Goal: Transaction & Acquisition: Purchase product/service

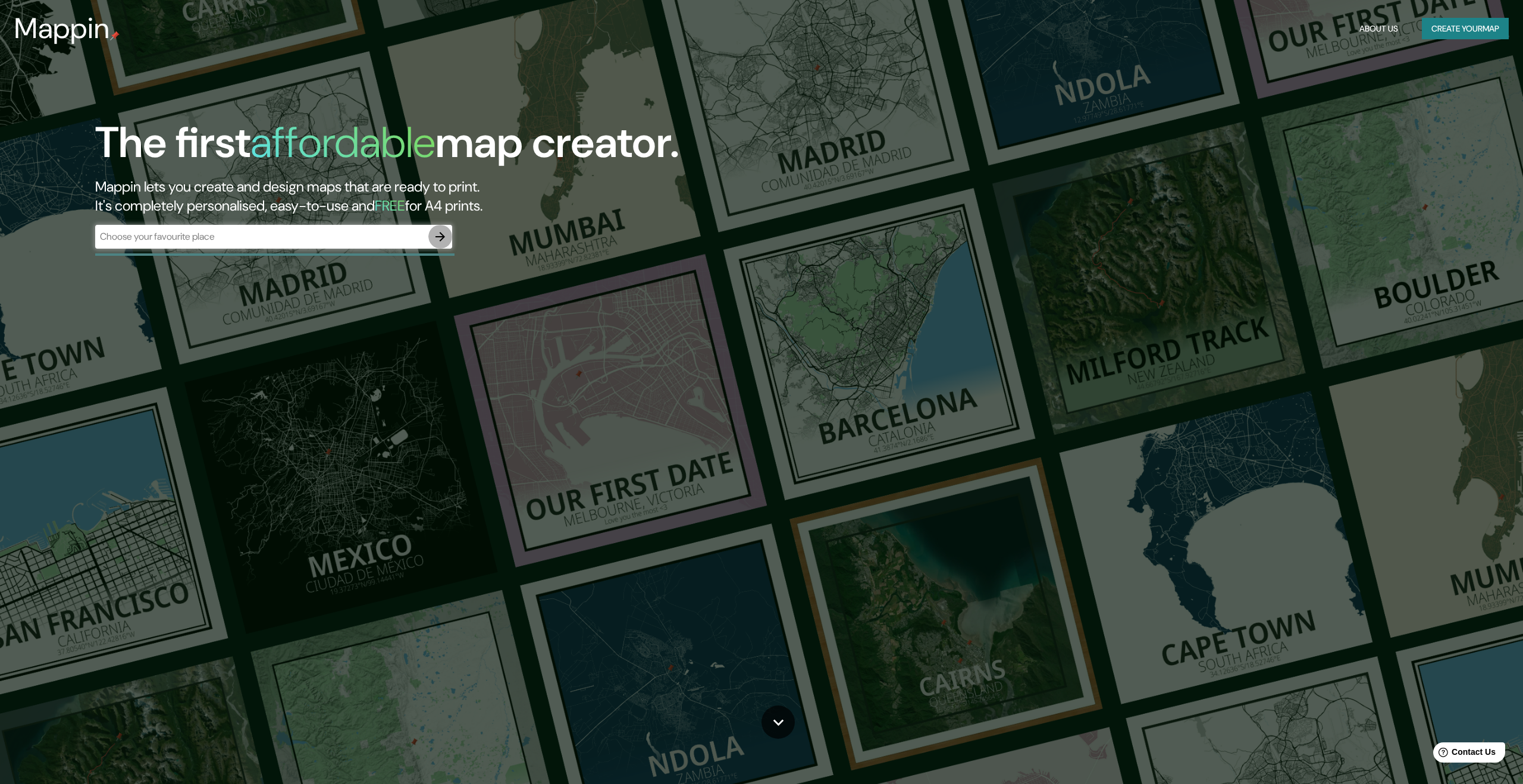
click at [438, 242] on icon "button" at bounding box center [440, 237] width 14 height 14
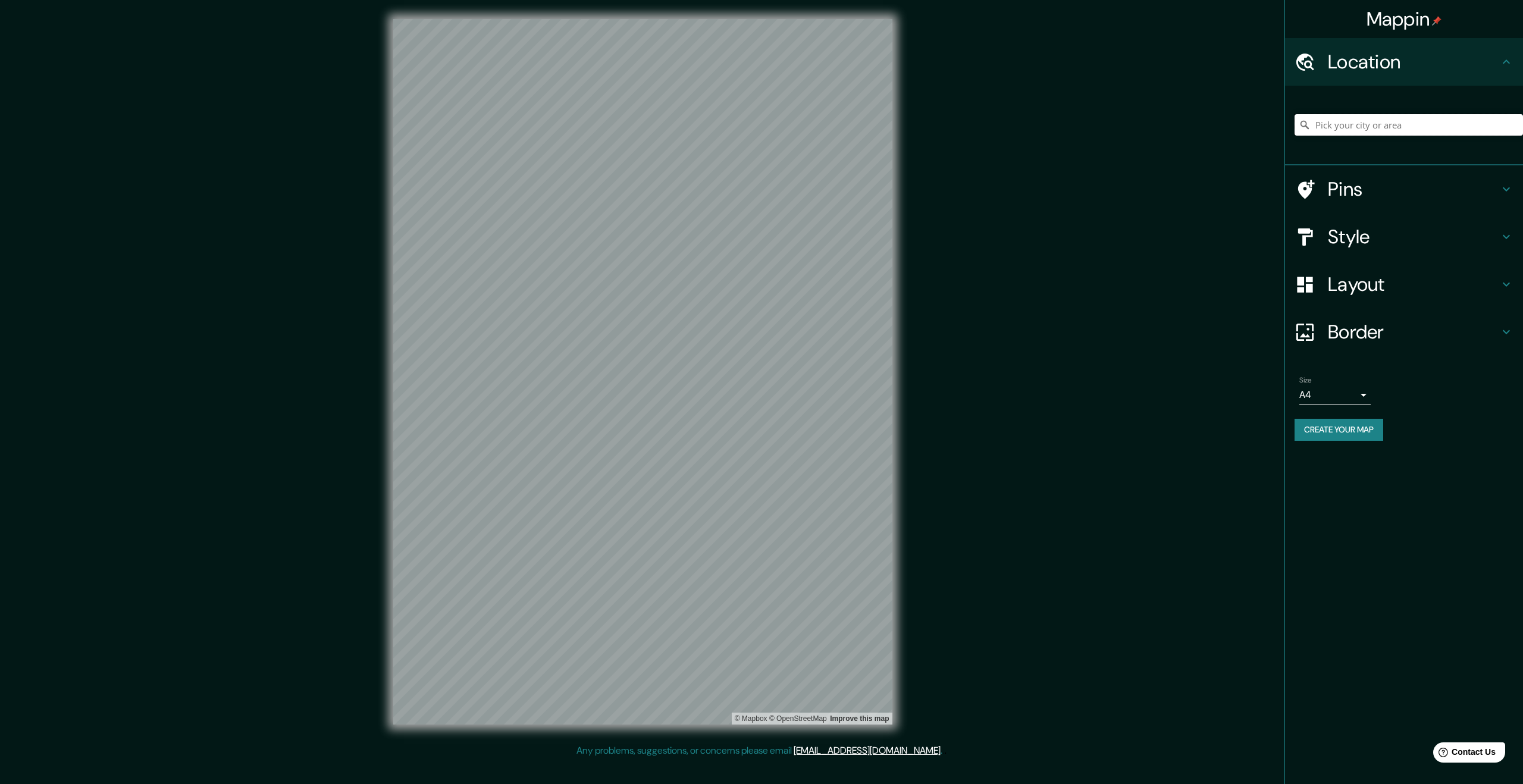
click at [1381, 127] on input "Pick your city or area" at bounding box center [1408, 125] width 228 height 21
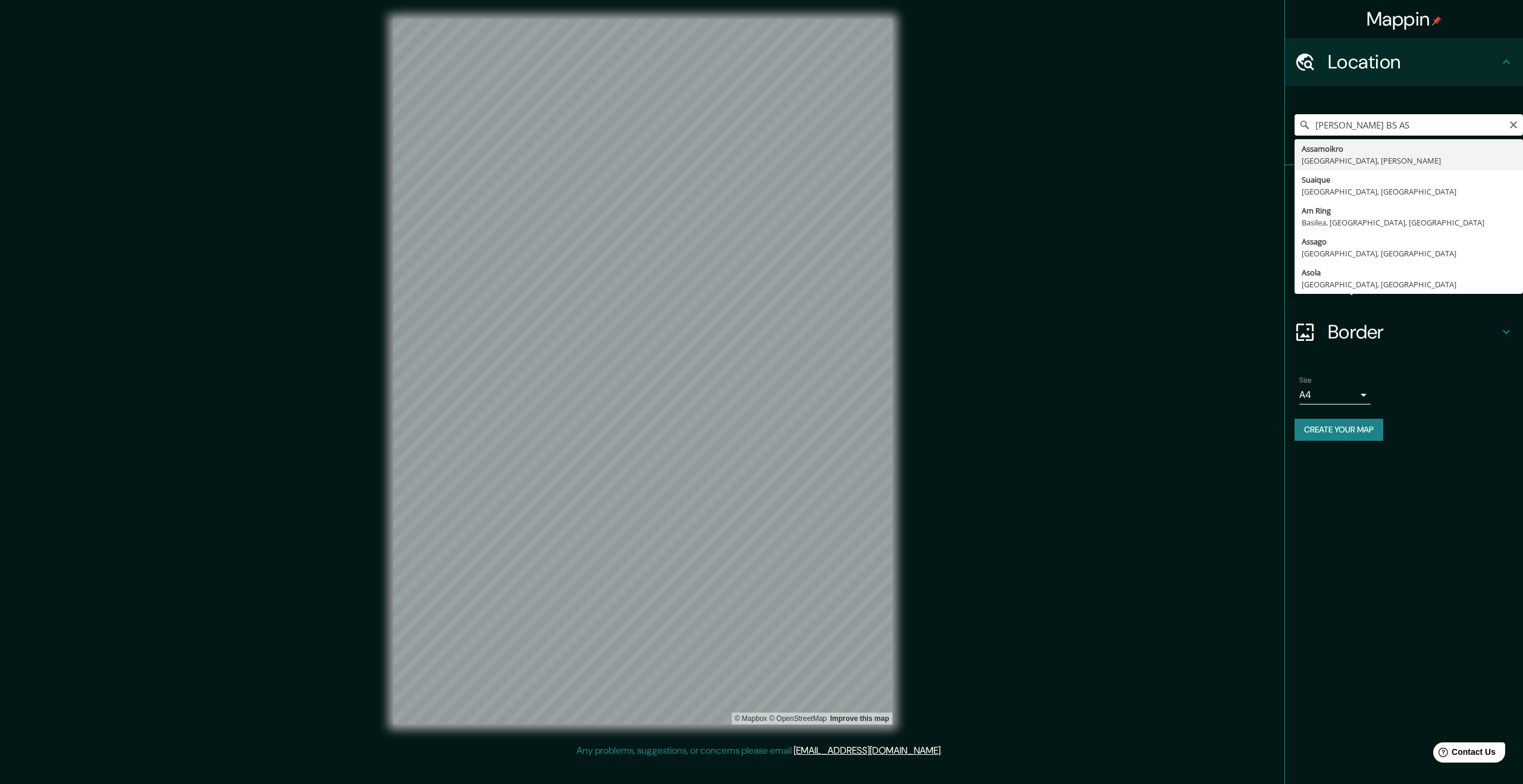
click at [1345, 125] on input "[PERSON_NAME] BS AS" at bounding box center [1408, 125] width 228 height 21
type input "[GEOGRAPHIC_DATA][PERSON_NAME] AS"
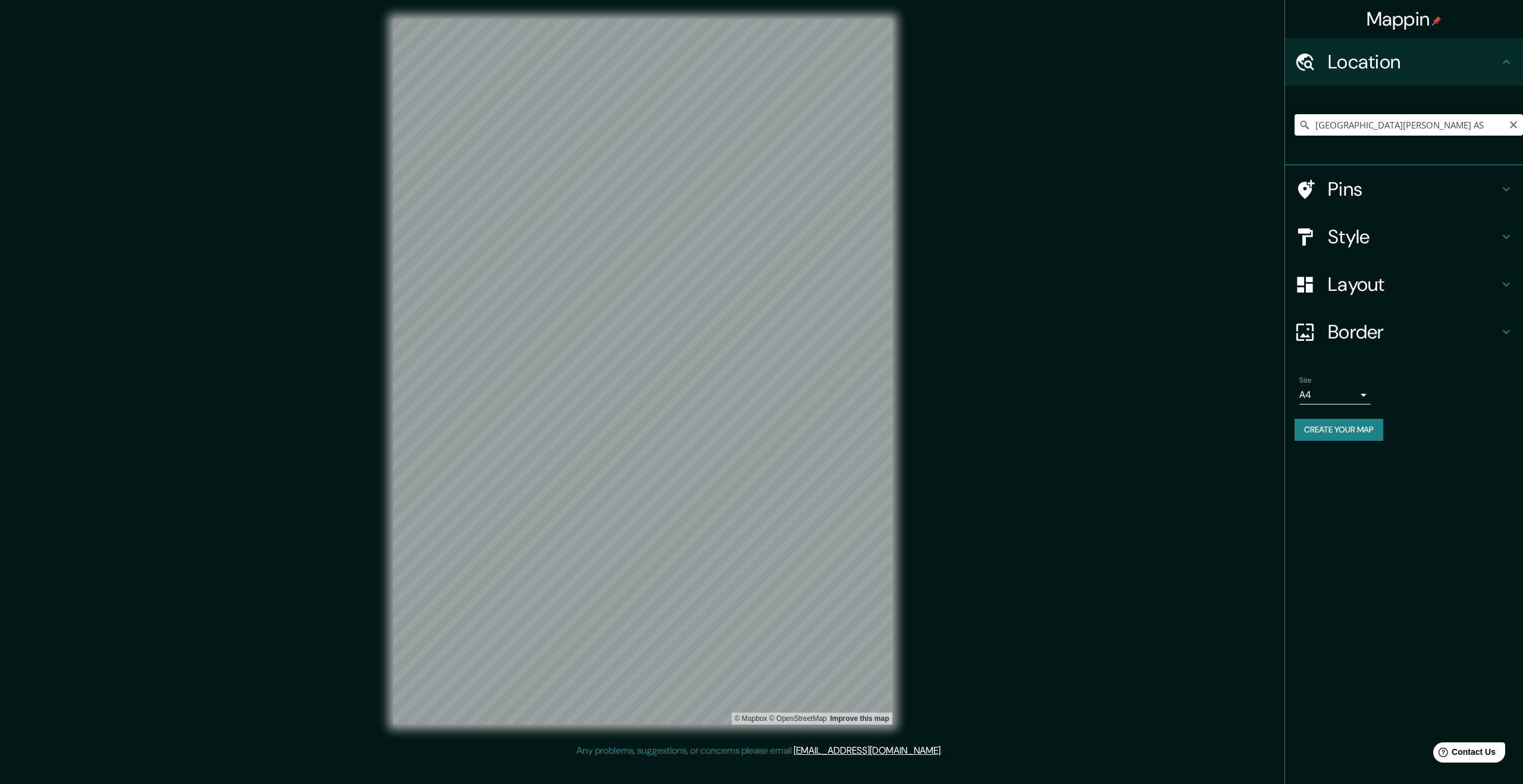
click at [1512, 124] on icon "Clear" at bounding box center [1513, 125] width 7 height 7
drag, startPoint x: 1425, startPoint y: 123, endPoint x: 1505, endPoint y: 126, distance: 80.1
click at [1425, 123] on input "Mallà, [PERSON_NAME], [GEOGRAPHIC_DATA][PERSON_NAME], [GEOGRAPHIC_DATA]" at bounding box center [1408, 125] width 228 height 21
type input "Mallà, [PERSON_NAME], [GEOGRAPHIC_DATA][PERSON_NAME], [GEOGRAPHIC_DATA]"
click at [1516, 127] on icon "Clear" at bounding box center [1513, 125] width 7 height 7
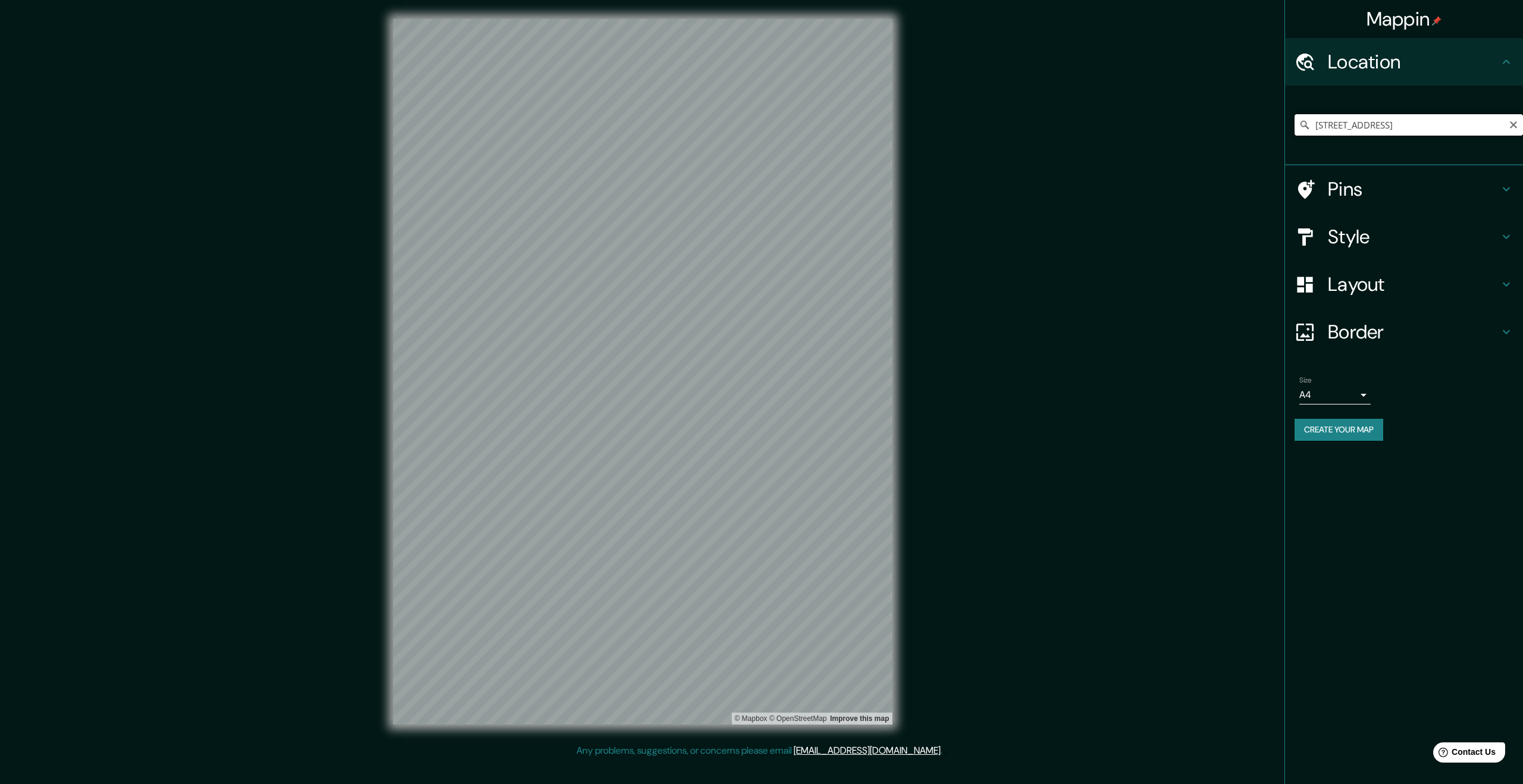
click at [1503, 122] on input "[STREET_ADDRESS]" at bounding box center [1408, 125] width 228 height 21
click at [1520, 122] on input "[STREET_ADDRESS]" at bounding box center [1408, 125] width 228 height 21
type input "[STREET_ADDRESS]"
click at [1512, 122] on icon "Clear" at bounding box center [1513, 124] width 10 height 10
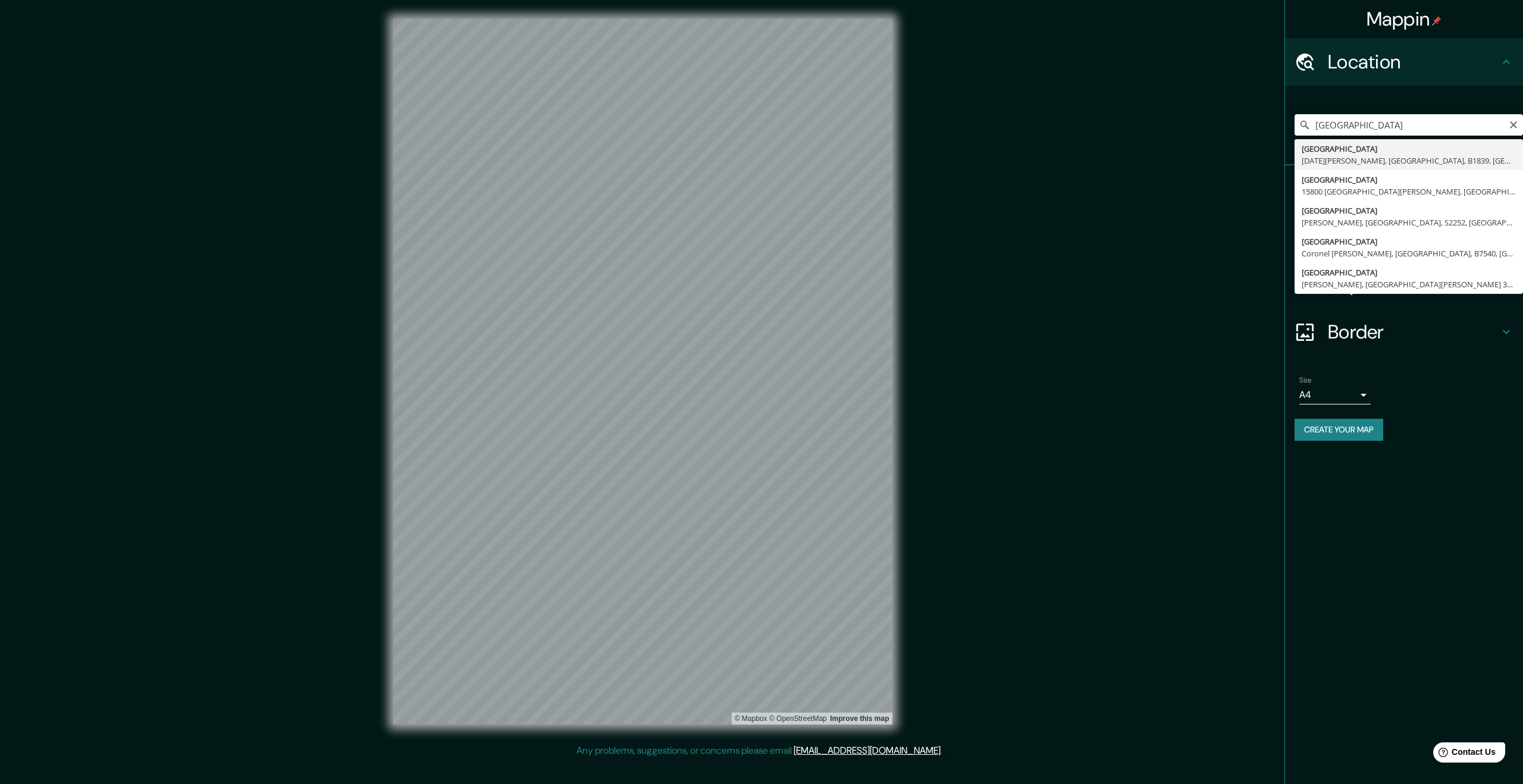
type input "[GEOGRAPHIC_DATA], [DATE][PERSON_NAME], [GEOGRAPHIC_DATA], B1839, [GEOGRAPHIC_D…"
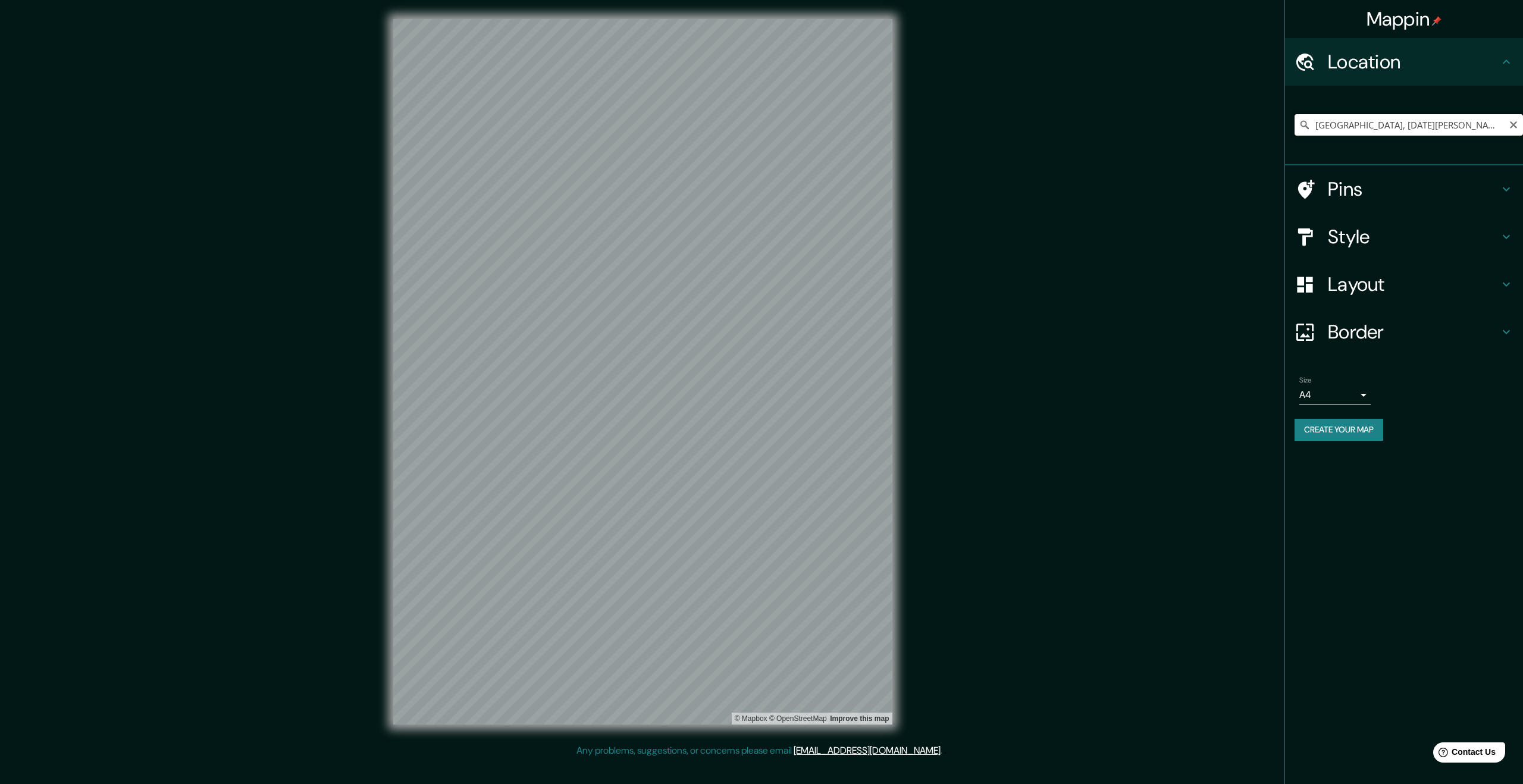
click at [1494, 128] on input "[GEOGRAPHIC_DATA], [DATE][PERSON_NAME], [GEOGRAPHIC_DATA], B1839, [GEOGRAPHIC_D…" at bounding box center [1408, 125] width 228 height 21
click at [1514, 126] on icon "Clear" at bounding box center [1513, 125] width 7 height 7
drag, startPoint x: 1344, startPoint y: 118, endPoint x: 1401, endPoint y: 118, distance: 57.0
click at [1345, 118] on input "[GEOGRAPHIC_DATA][PERSON_NAME]" at bounding box center [1408, 125] width 228 height 21
type input "[GEOGRAPHIC_DATA][PERSON_NAME]"
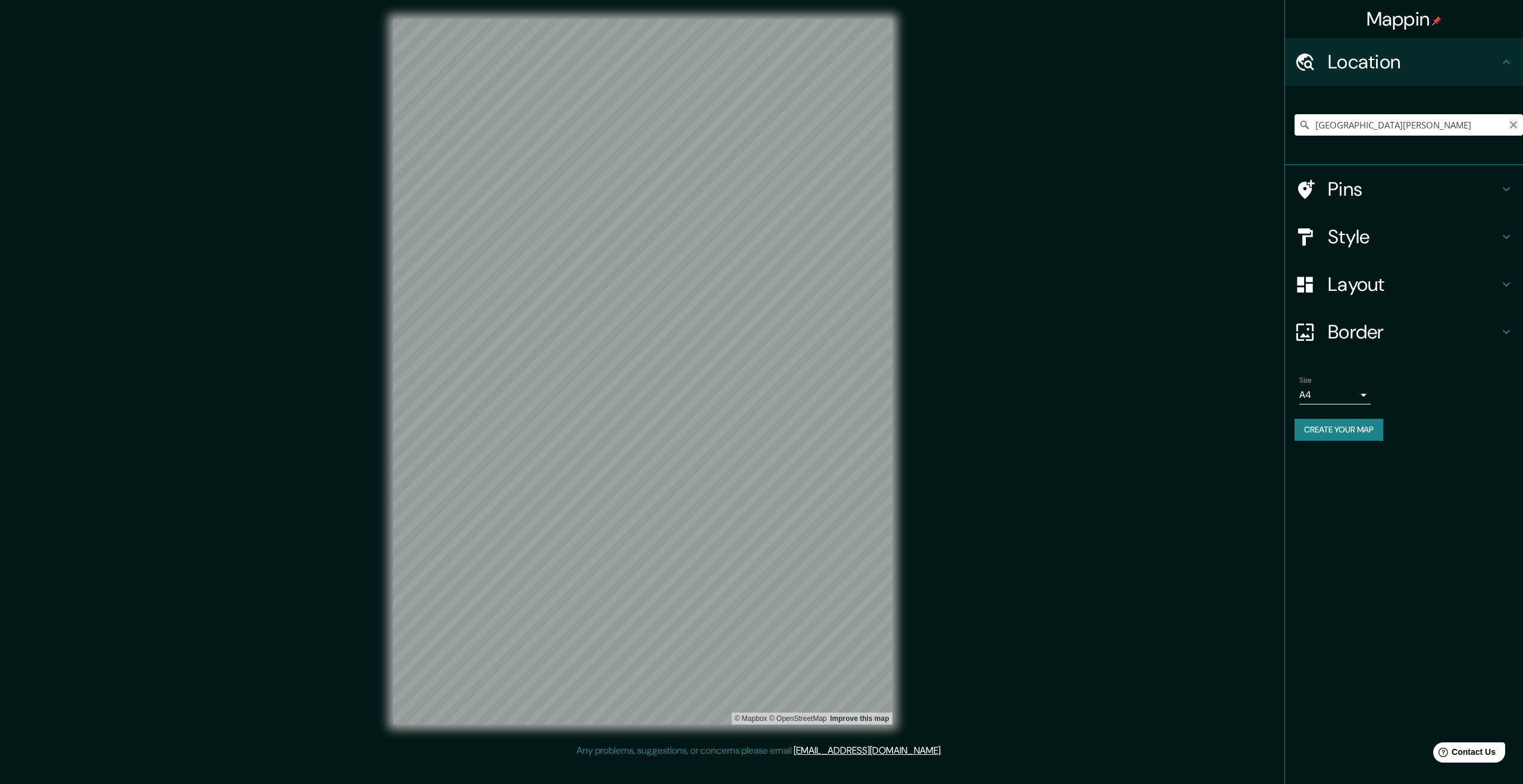
click at [1517, 126] on icon "Clear" at bounding box center [1513, 124] width 10 height 10
type input "M"
type input "MUSEO DE ARTE LATINOAMERICNO DE BS AS"
click at [1511, 125] on icon "Clear" at bounding box center [1513, 124] width 10 height 10
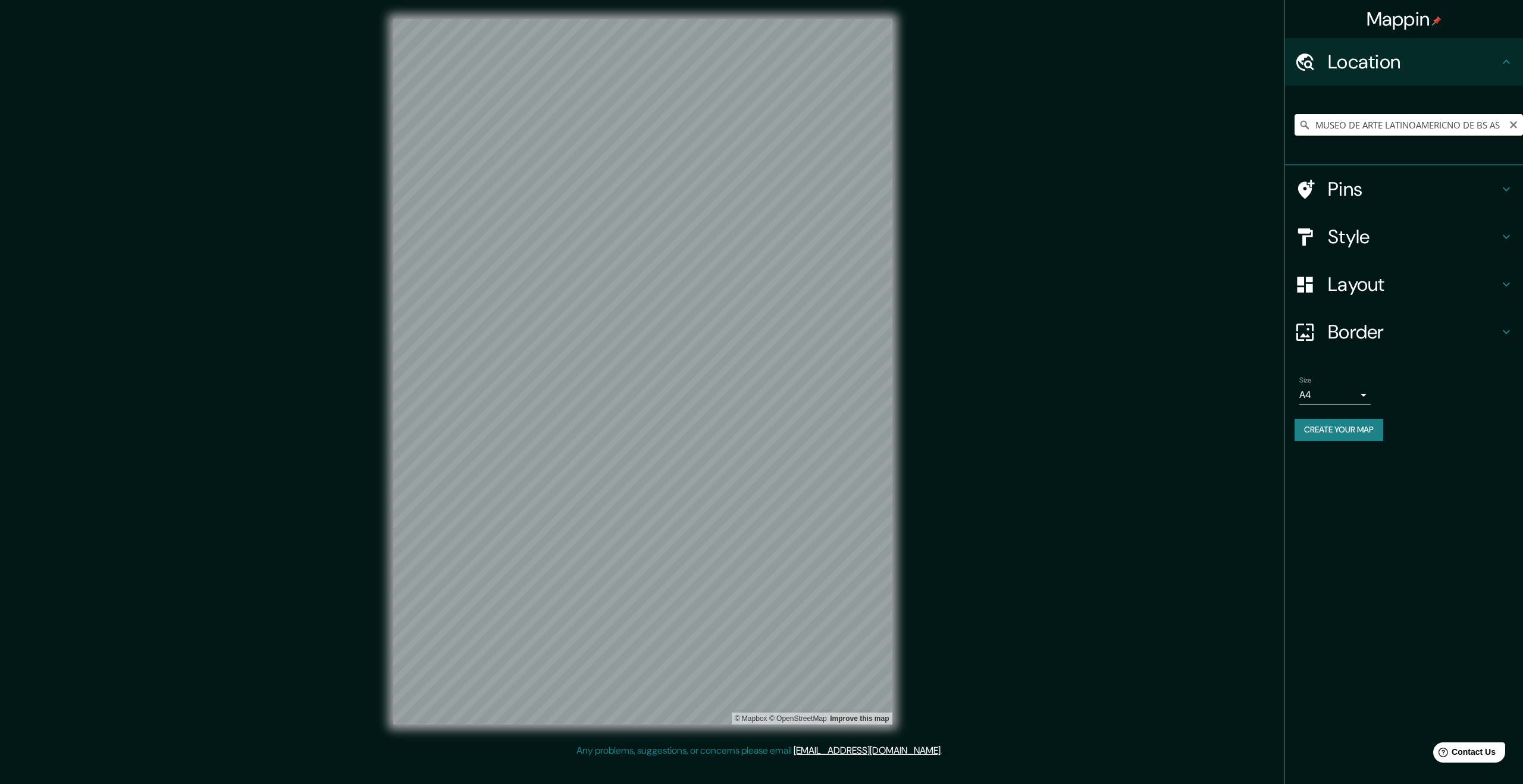
scroll to position [0, 0]
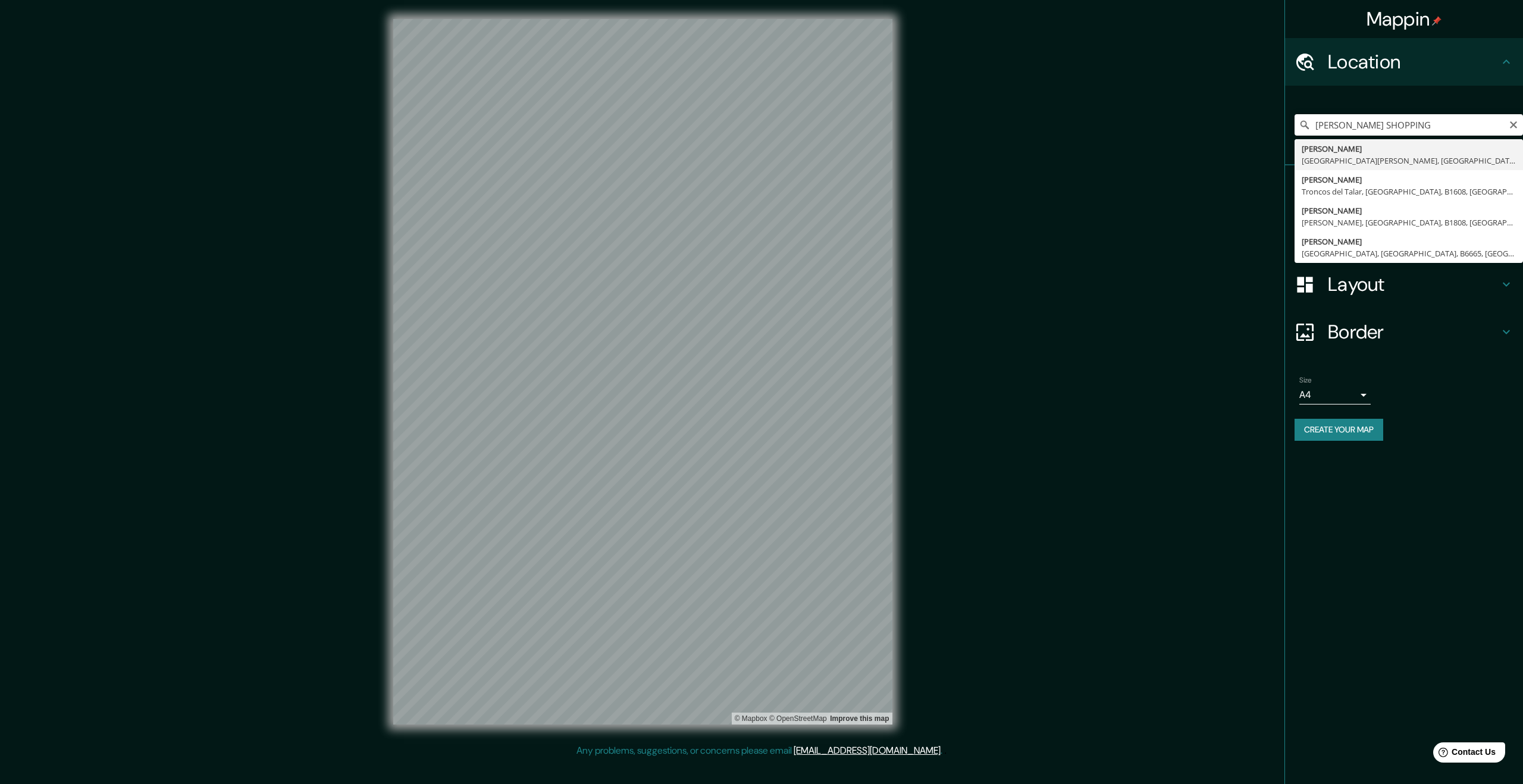
type input "[PERSON_NAME], [GEOGRAPHIC_DATA][PERSON_NAME], [GEOGRAPHIC_DATA], B1646, [GEOGR…"
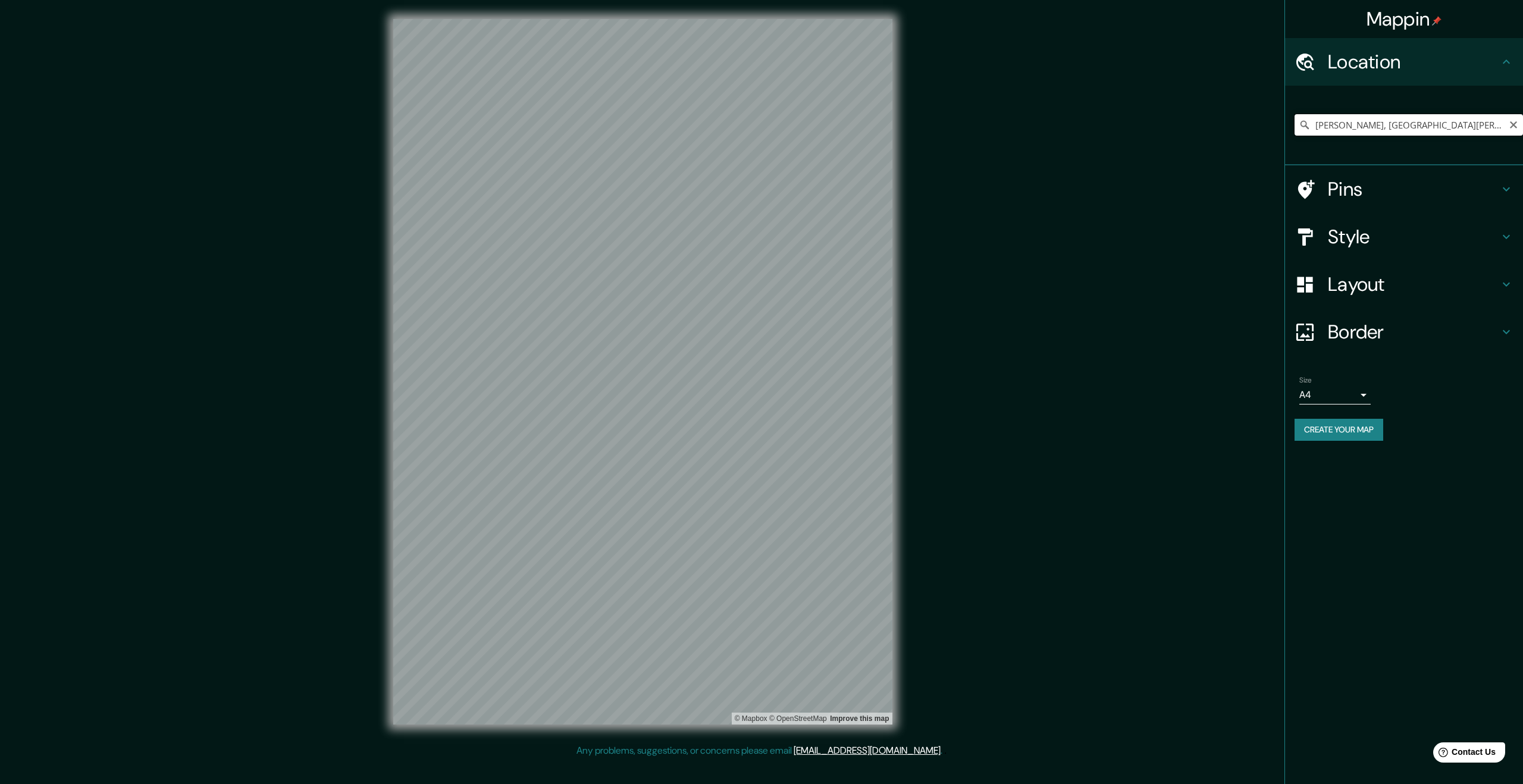
click at [1494, 123] on input "[PERSON_NAME], [GEOGRAPHIC_DATA][PERSON_NAME], [GEOGRAPHIC_DATA], B1646, [GEOGR…" at bounding box center [1408, 125] width 228 height 21
click at [1517, 123] on icon "Clear" at bounding box center [1513, 124] width 10 height 10
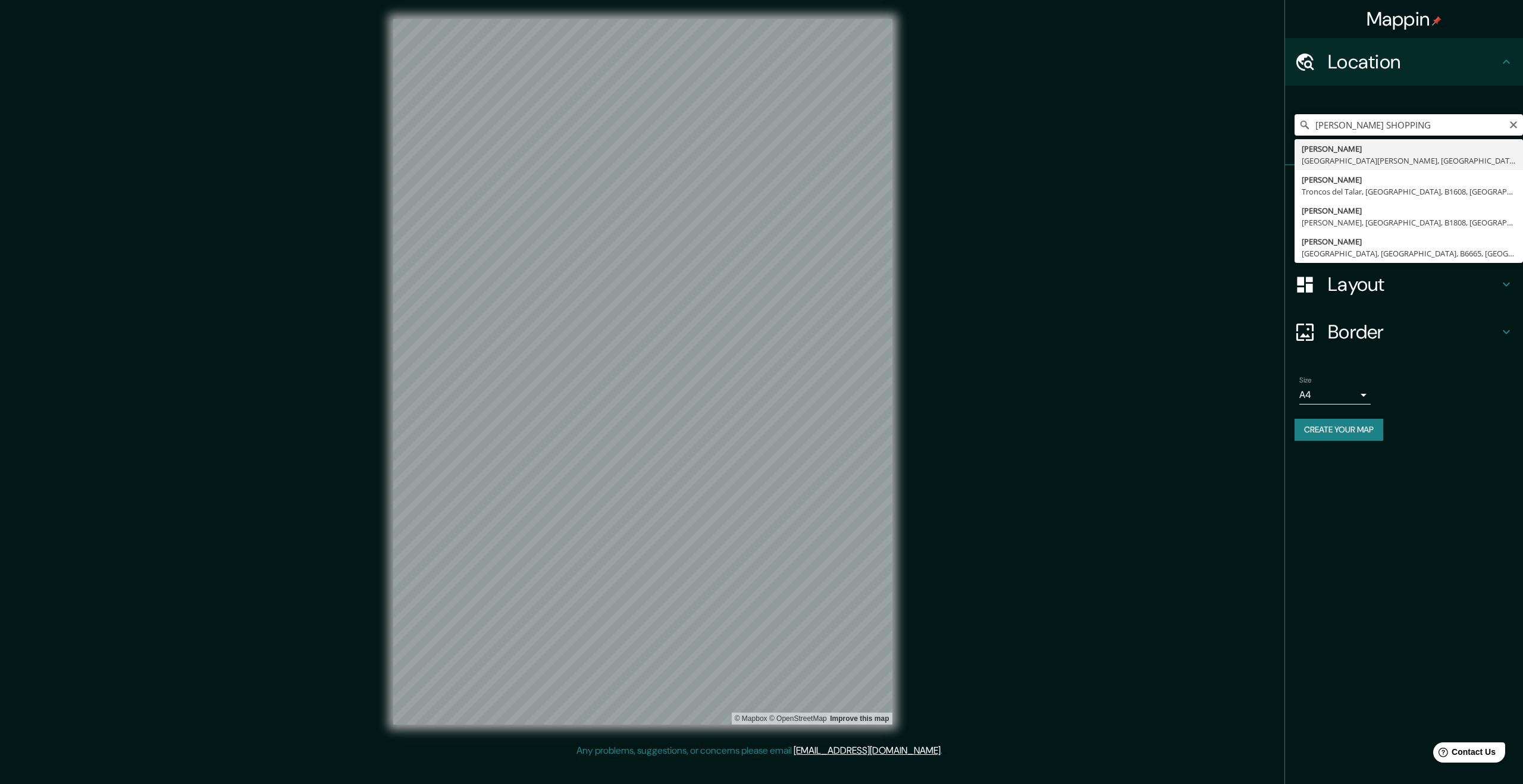
type input "[PERSON_NAME] SHOPPING"
